Goal: Task Accomplishment & Management: Use online tool/utility

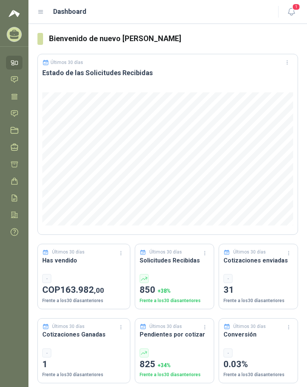
click at [41, 9] on icon at bounding box center [40, 12] width 7 height 7
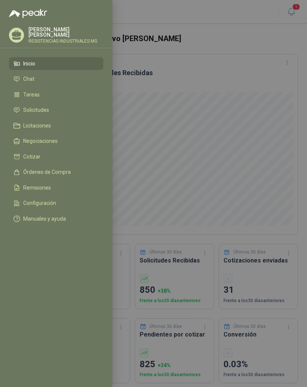
click at [62, 107] on li "Solicitudes" at bounding box center [55, 110] width 85 height 7
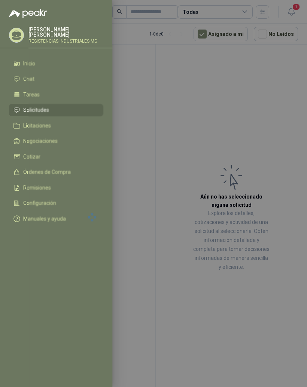
click at [279, 94] on div at bounding box center [153, 193] width 307 height 387
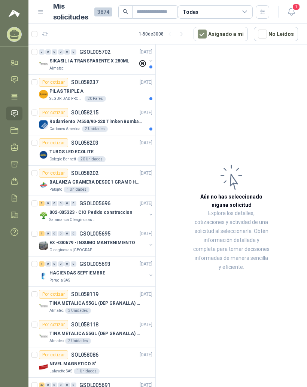
click at [92, 90] on div "PILAS TRIPLE A" at bounding box center [100, 91] width 103 height 9
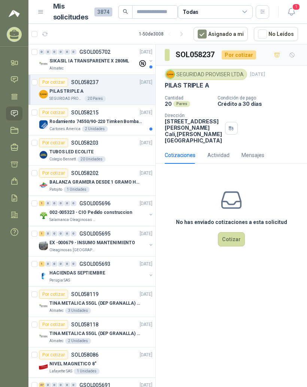
click at [232, 247] on button "Cotizar" at bounding box center [231, 239] width 27 height 14
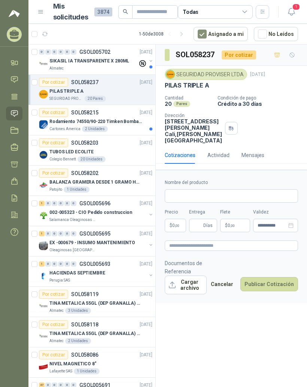
click at [73, 120] on p "Rodamiento 74550/90-220 Timken BombaVG40" at bounding box center [95, 121] width 93 height 7
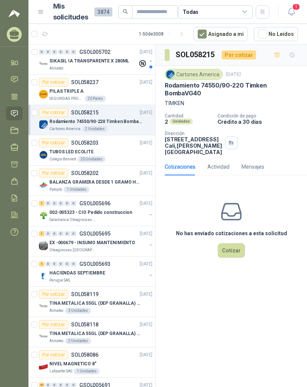
click at [61, 147] on div "TUBOS LED ECOLITE" at bounding box center [100, 151] width 103 height 9
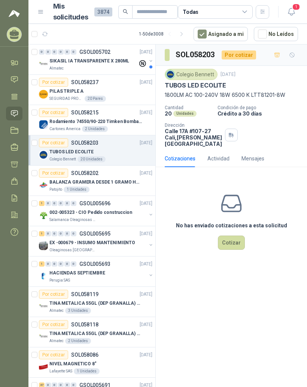
click at [52, 181] on p "BALANZA GRAMERA DESDE 1 GRAMO HASTA 5 GRAMOS" at bounding box center [95, 182] width 93 height 7
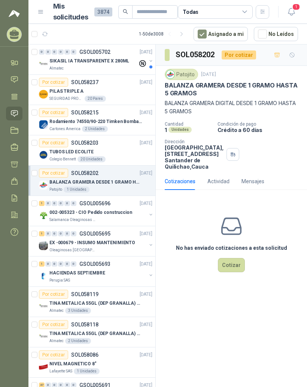
click at [49, 203] on div "0" at bounding box center [48, 203] width 6 height 5
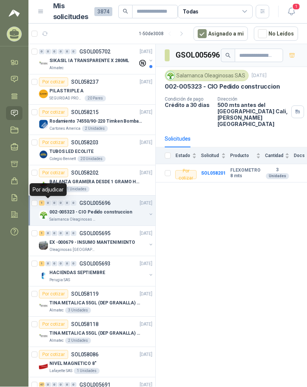
scroll to position [9, 0]
click at [56, 231] on div "0" at bounding box center [55, 233] width 6 height 5
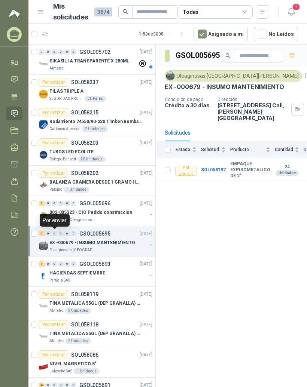
click at [46, 262] on div "0" at bounding box center [48, 264] width 6 height 5
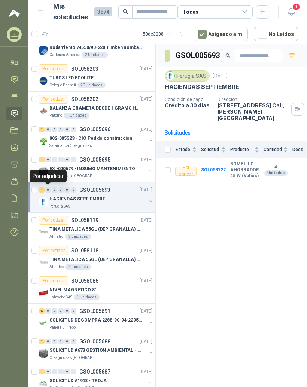
scroll to position [74, 0]
click at [104, 315] on div "SOLICITUD DE COMPRA 2288-90-94-2295-96-2301-02-04" at bounding box center [97, 319] width 97 height 9
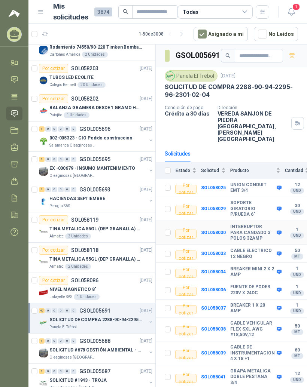
click at [245, 224] on b "INTERRUPTOR PARA CANDADO 3 POLOS 32AMP" at bounding box center [252, 233] width 45 height 18
click at [227, 221] on td "SOL058030" at bounding box center [215, 233] width 29 height 24
click at [222, 230] on b "SOL058030" at bounding box center [213, 232] width 25 height 5
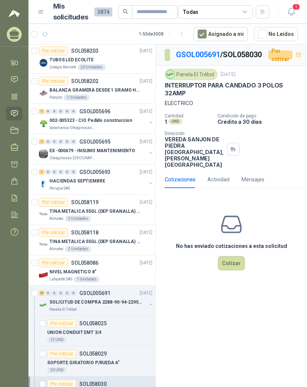
scroll to position [91, 0]
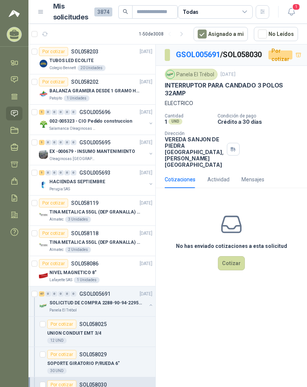
click at [46, 291] on div "0" at bounding box center [48, 293] width 6 height 5
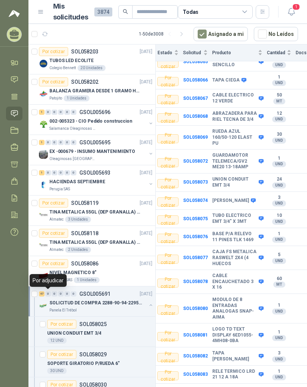
scroll to position [761, 18]
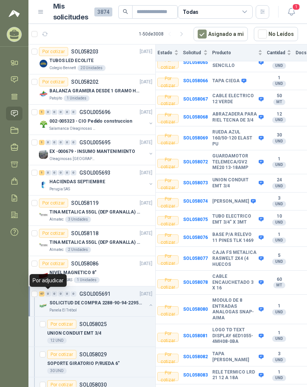
click at [246, 387] on b "RELEVO 11 PINES A 220 V" at bounding box center [234, 394] width 45 height 12
click at [202, 387] on b "SOL058084" at bounding box center [195, 393] width 25 height 5
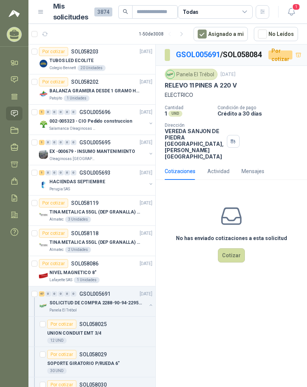
click at [198, 50] on link "GSOL005691" at bounding box center [198, 54] width 44 height 9
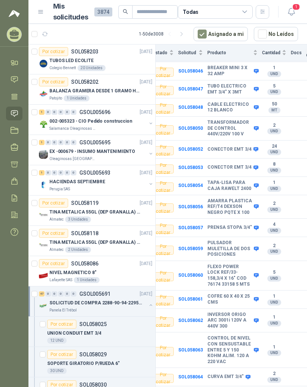
scroll to position [428, 23]
click at [232, 99] on td "CABLE ELECTRICO 12 BLANCO" at bounding box center [234, 108] width 55 height 18
click at [222, 120] on b "TRANSFORMADOR DE CONTROL 440V/220V 100 V" at bounding box center [229, 129] width 45 height 18
click at [193, 117] on td "SOL058050" at bounding box center [192, 129] width 29 height 24
click at [191, 126] on b "SOL058050" at bounding box center [190, 128] width 25 height 5
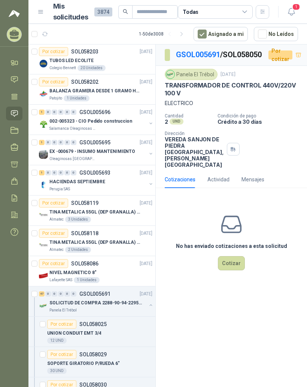
click at [201, 50] on link "GSOL005691" at bounding box center [198, 54] width 44 height 9
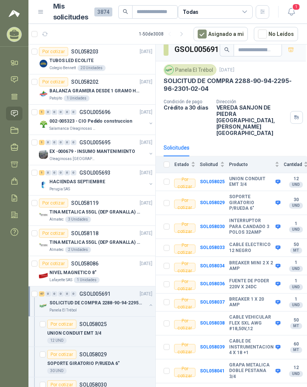
scroll to position [7, 1]
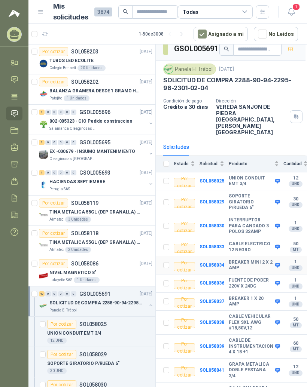
click at [250, 260] on b "BREAKER MINI 2 X 2 AMP" at bounding box center [251, 266] width 45 height 12
click at [224, 256] on td "SOL058034" at bounding box center [213, 265] width 29 height 18
click at [216, 263] on b "SOL058034" at bounding box center [211, 265] width 25 height 5
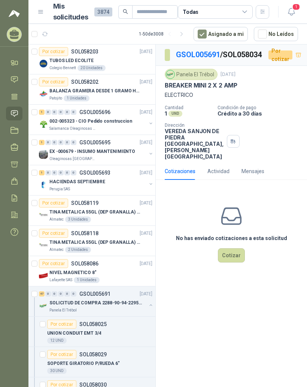
click at [232, 263] on button "Cotizar" at bounding box center [231, 255] width 27 height 14
